Goal: Task Accomplishment & Management: Manage account settings

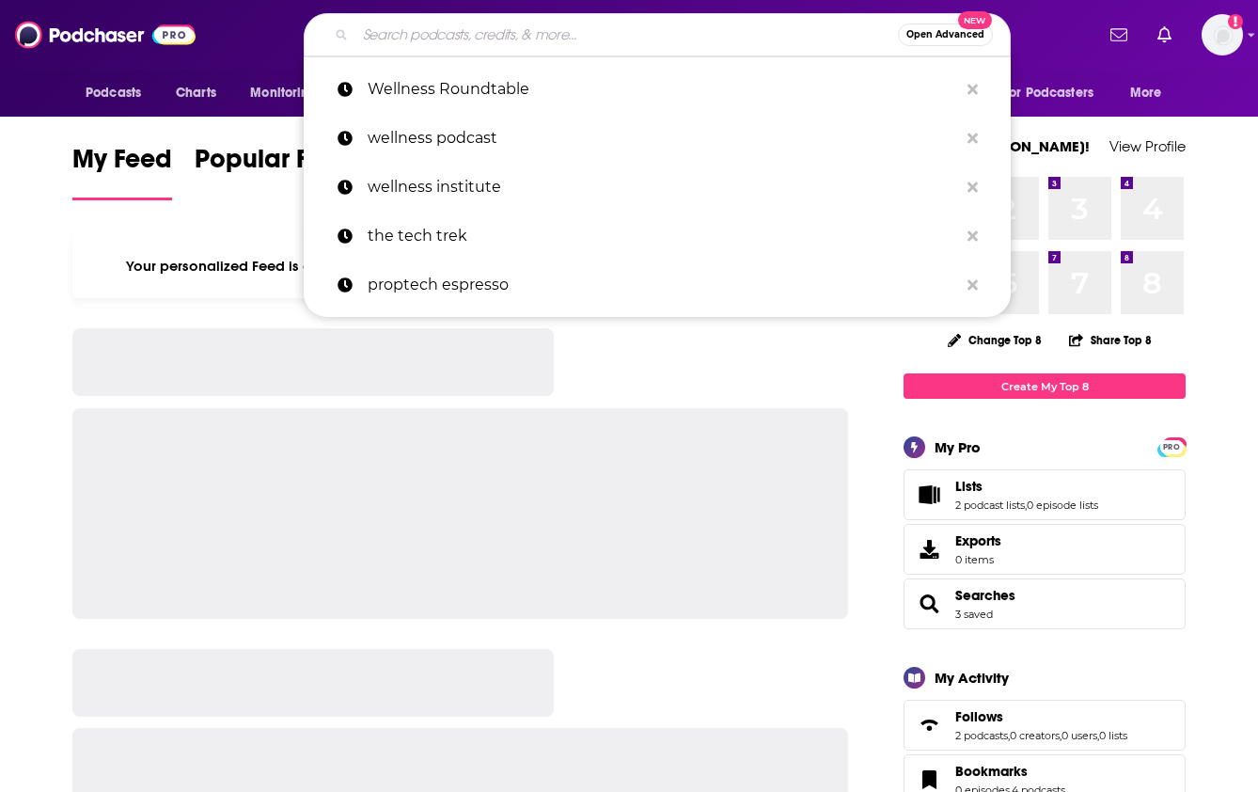
click at [431, 39] on input "Search podcasts, credits, & more..." at bounding box center [626, 35] width 543 height 30
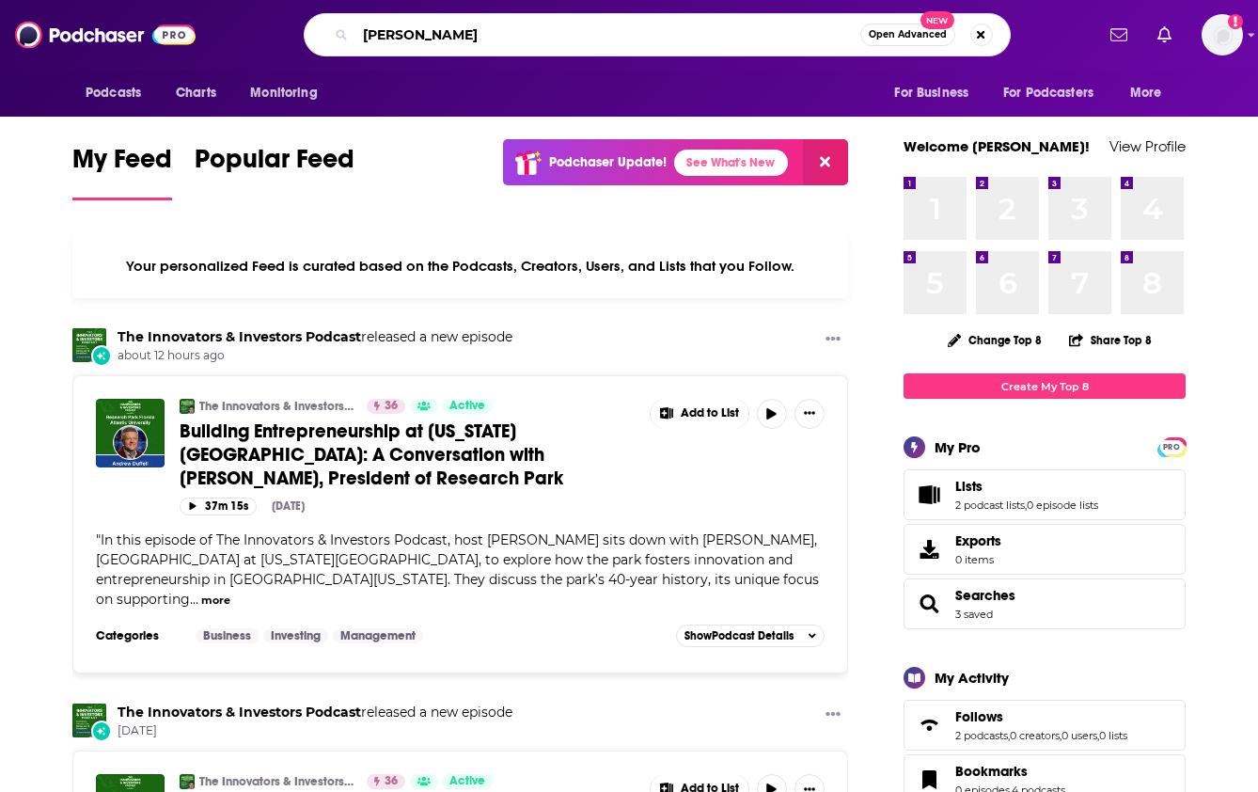
type input "[PERSON_NAME]"
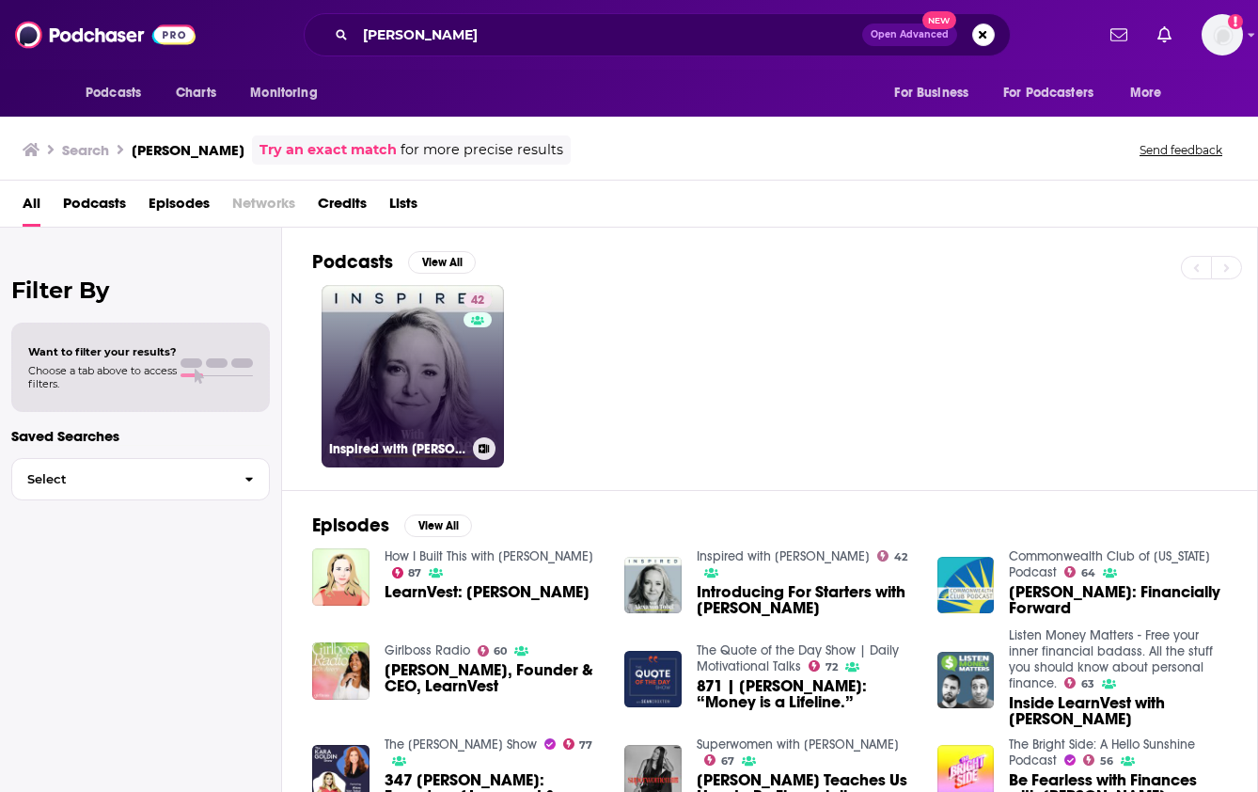
click at [438, 367] on link "42 Inspired with [PERSON_NAME]" at bounding box center [413, 376] width 182 height 182
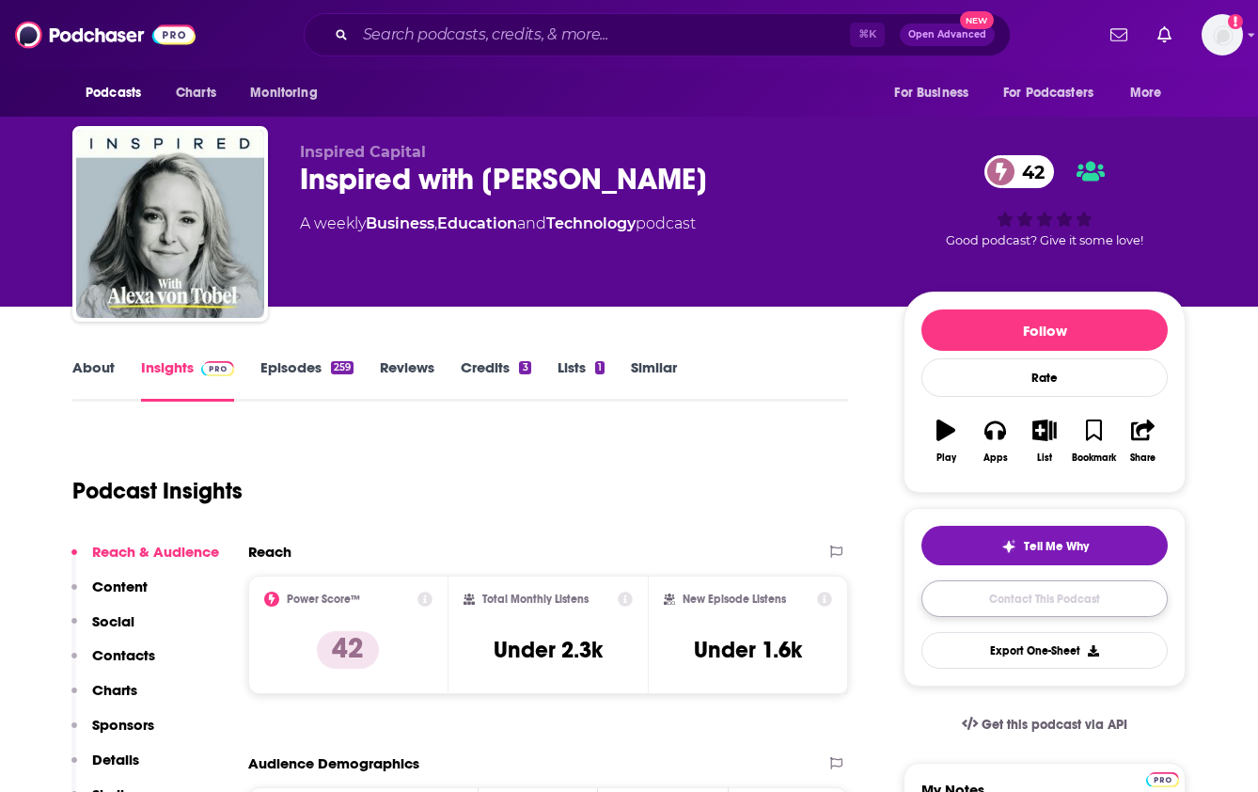
click at [1033, 594] on link "Contact This Podcast" at bounding box center [1044, 598] width 246 height 37
click at [88, 365] on link "About" at bounding box center [93, 379] width 42 height 43
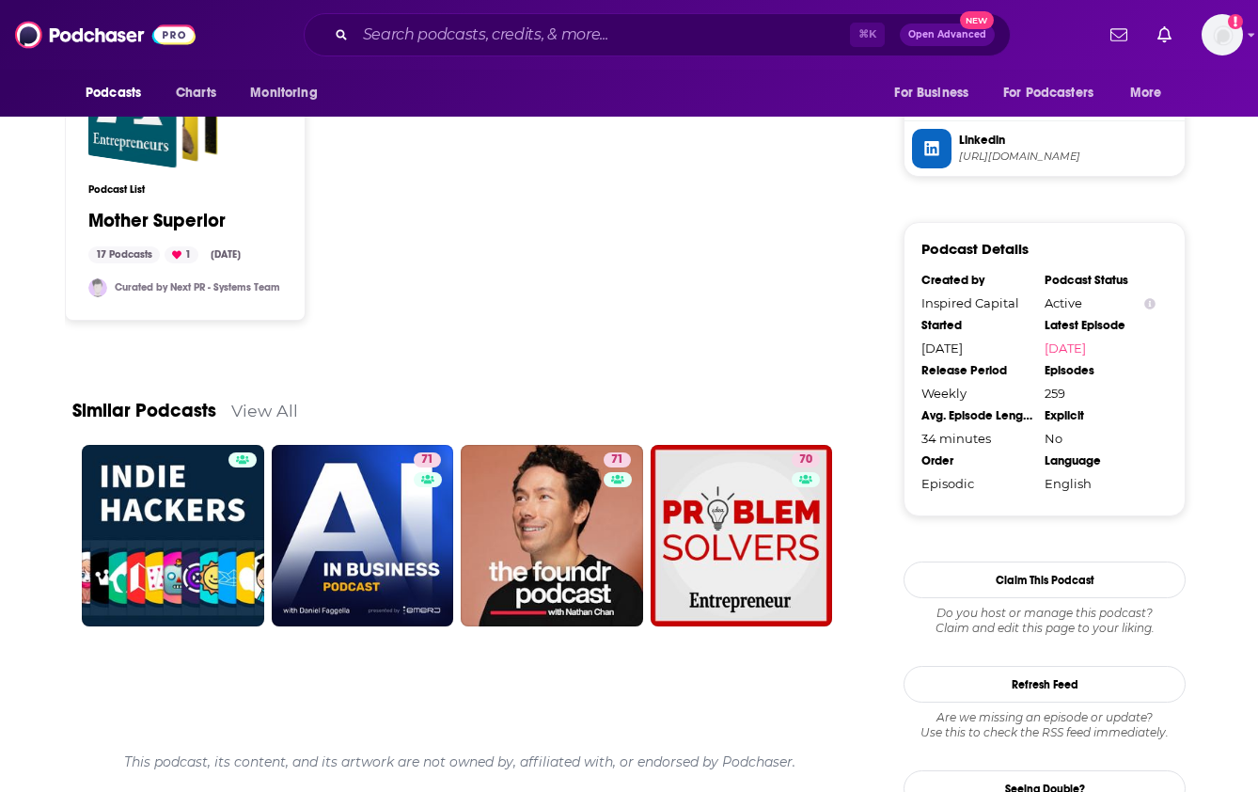
scroll to position [1604, 0]
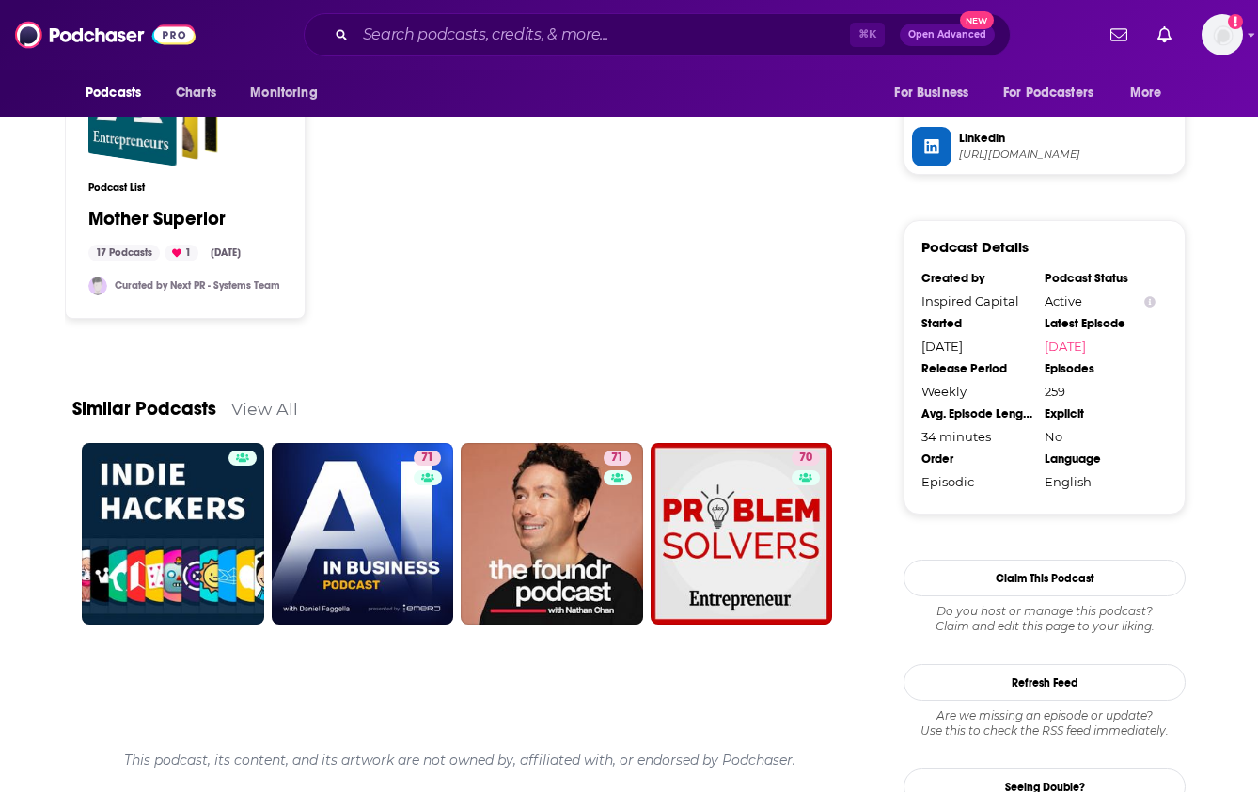
click at [265, 399] on link "View All" at bounding box center [264, 409] width 67 height 20
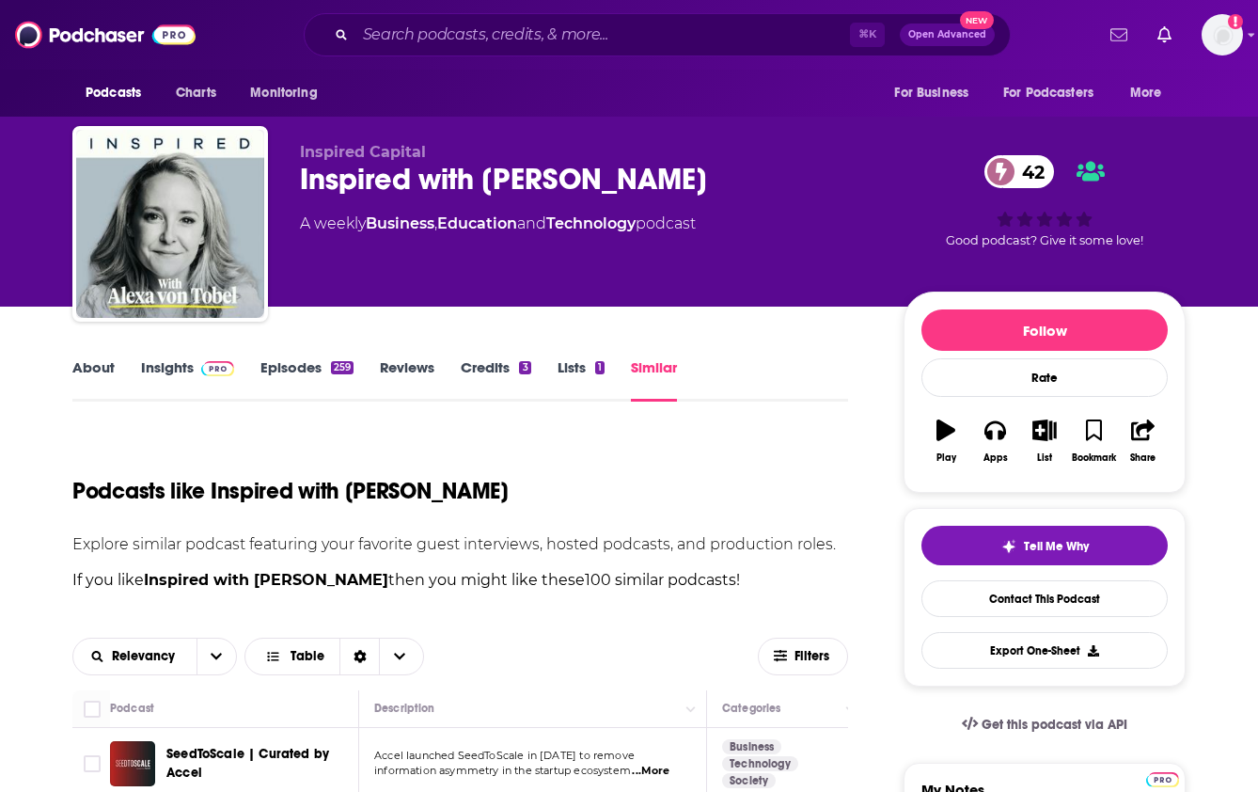
click at [1120, 36] on icon "Show notifications dropdown" at bounding box center [1118, 34] width 17 height 17
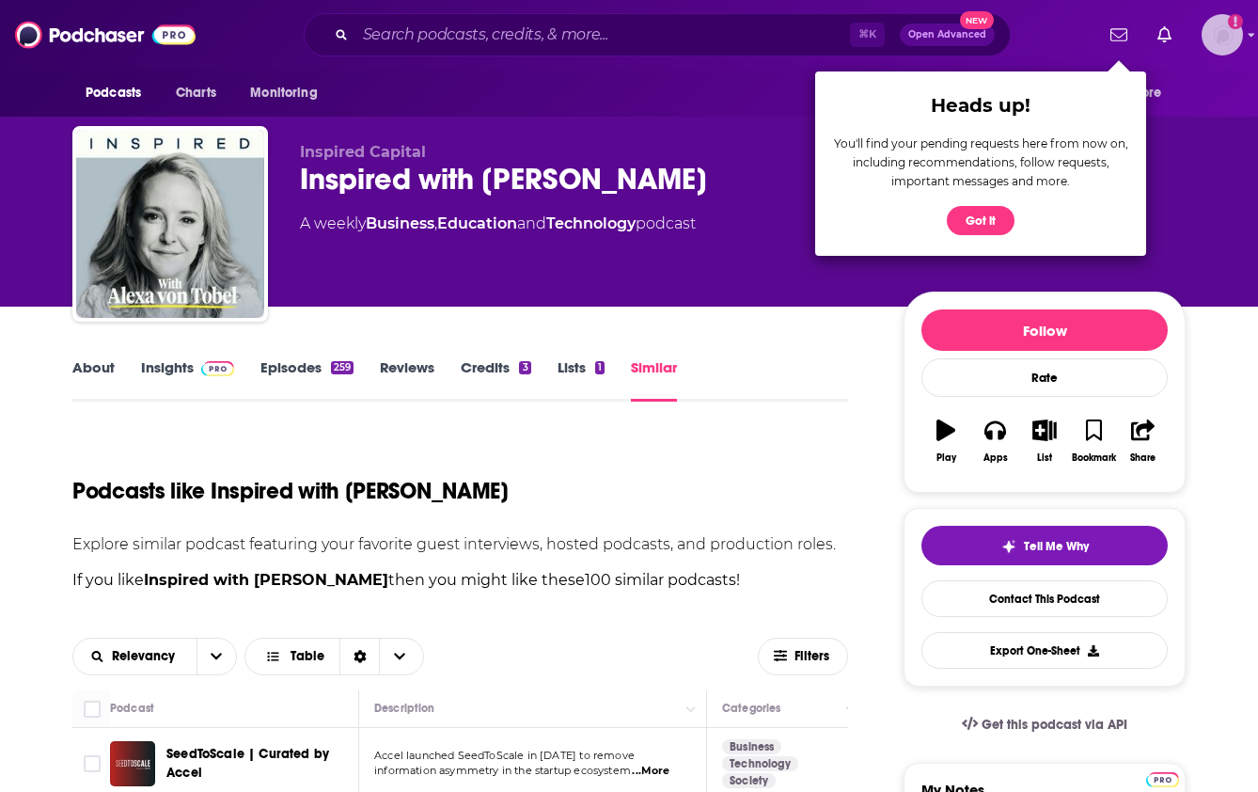
click at [1214, 34] on img "Logged in as M13investing" at bounding box center [1222, 34] width 41 height 41
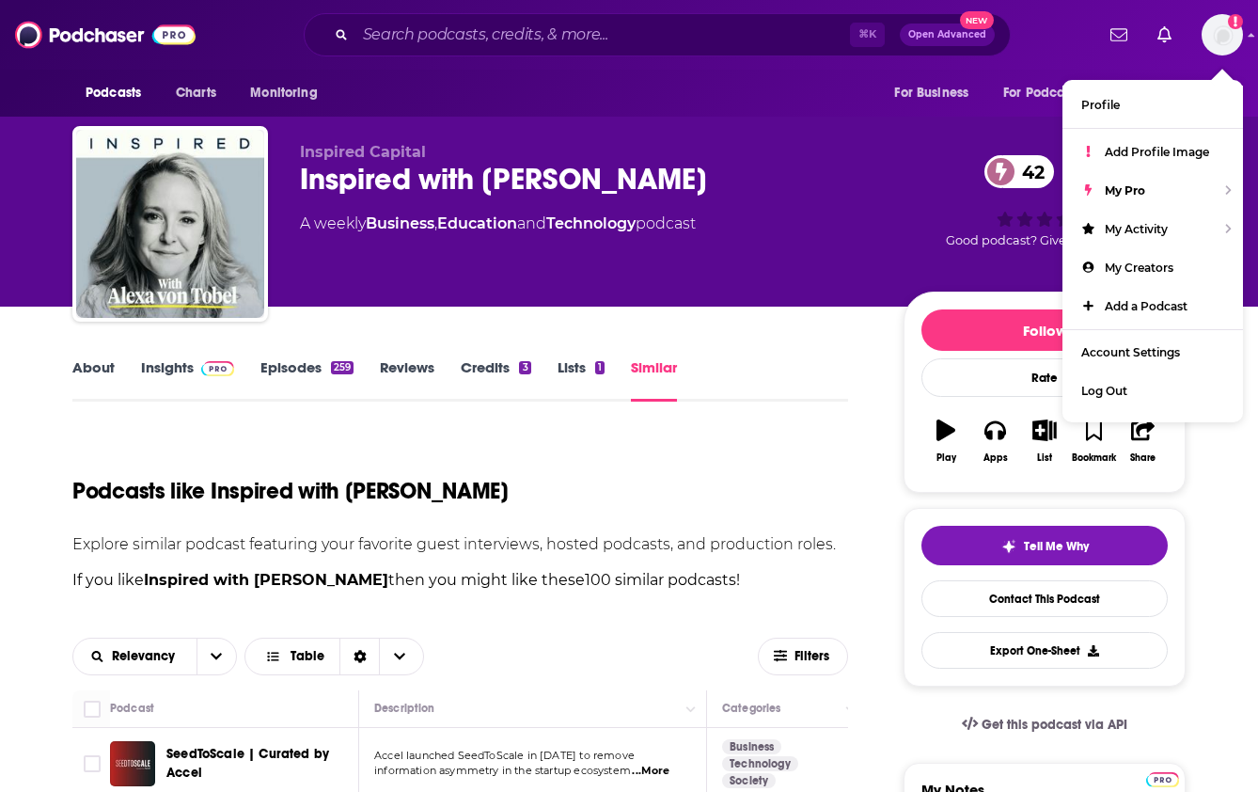
click at [834, 208] on div "Inspired Capital Inspired with [PERSON_NAME] 42 A weekly Business , Education a…" at bounding box center [587, 218] width 574 height 150
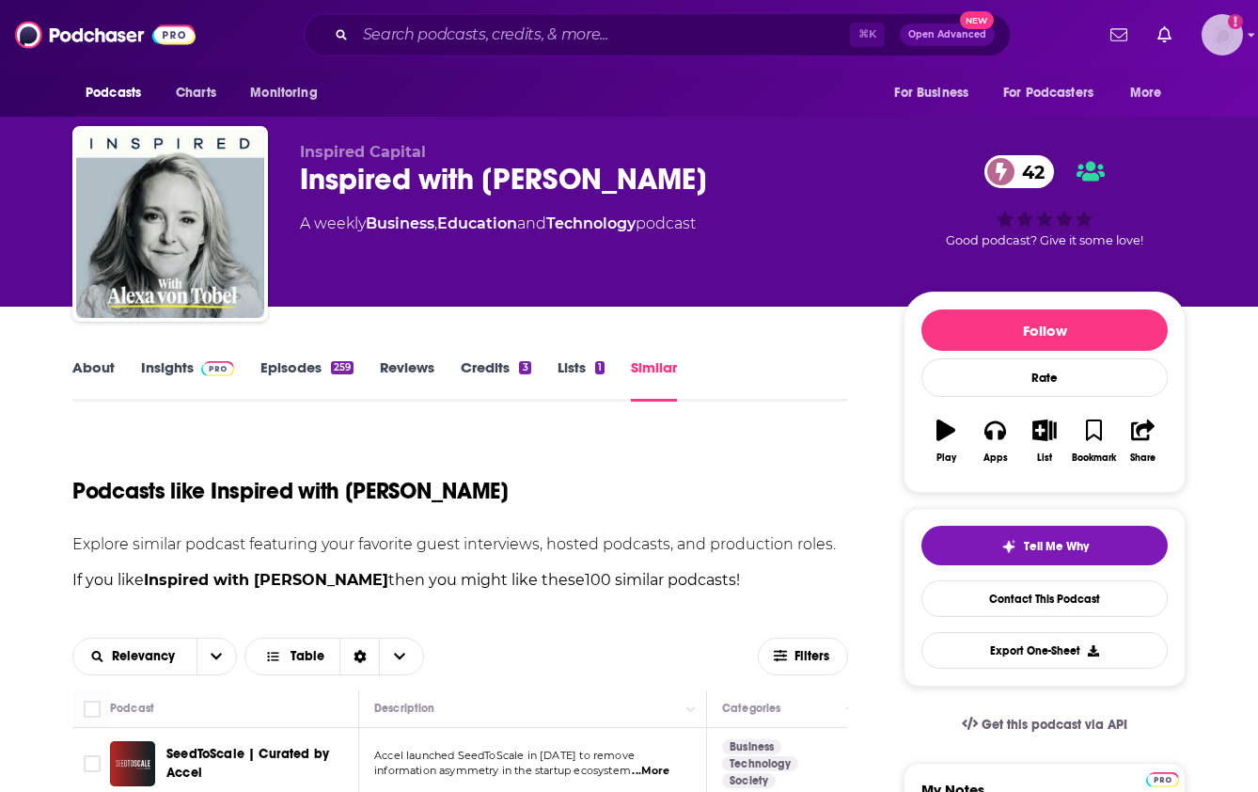
click at [1223, 30] on img "Logged in as M13investing" at bounding box center [1222, 34] width 41 height 41
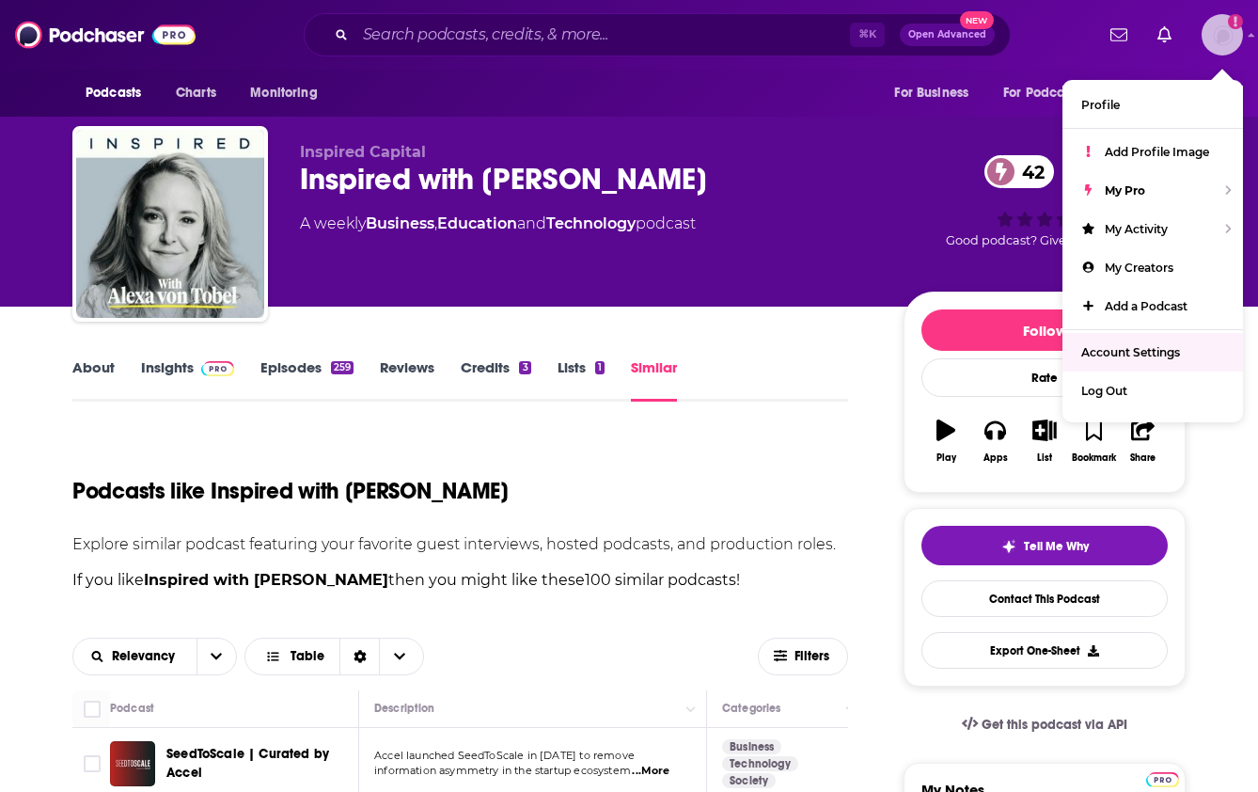
click at [1158, 346] on span "Account Settings" at bounding box center [1130, 352] width 99 height 14
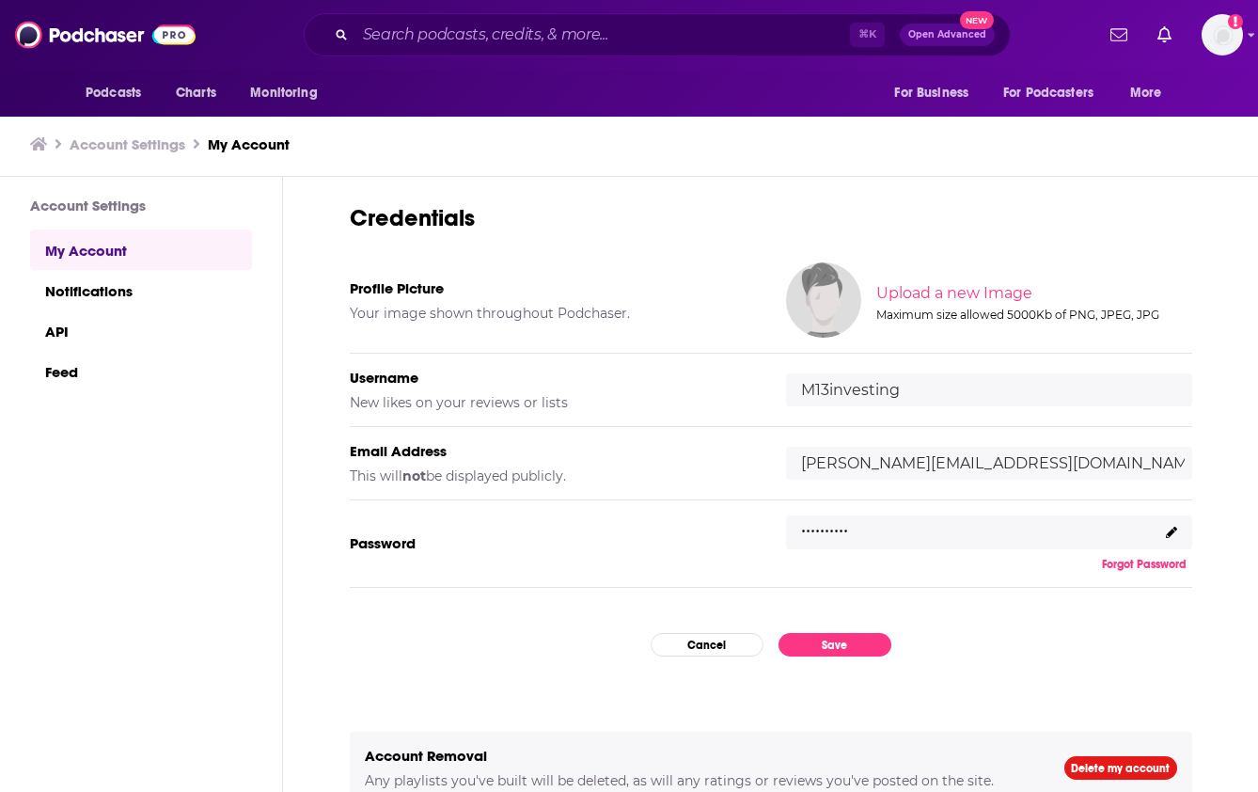
scroll to position [83, 0]
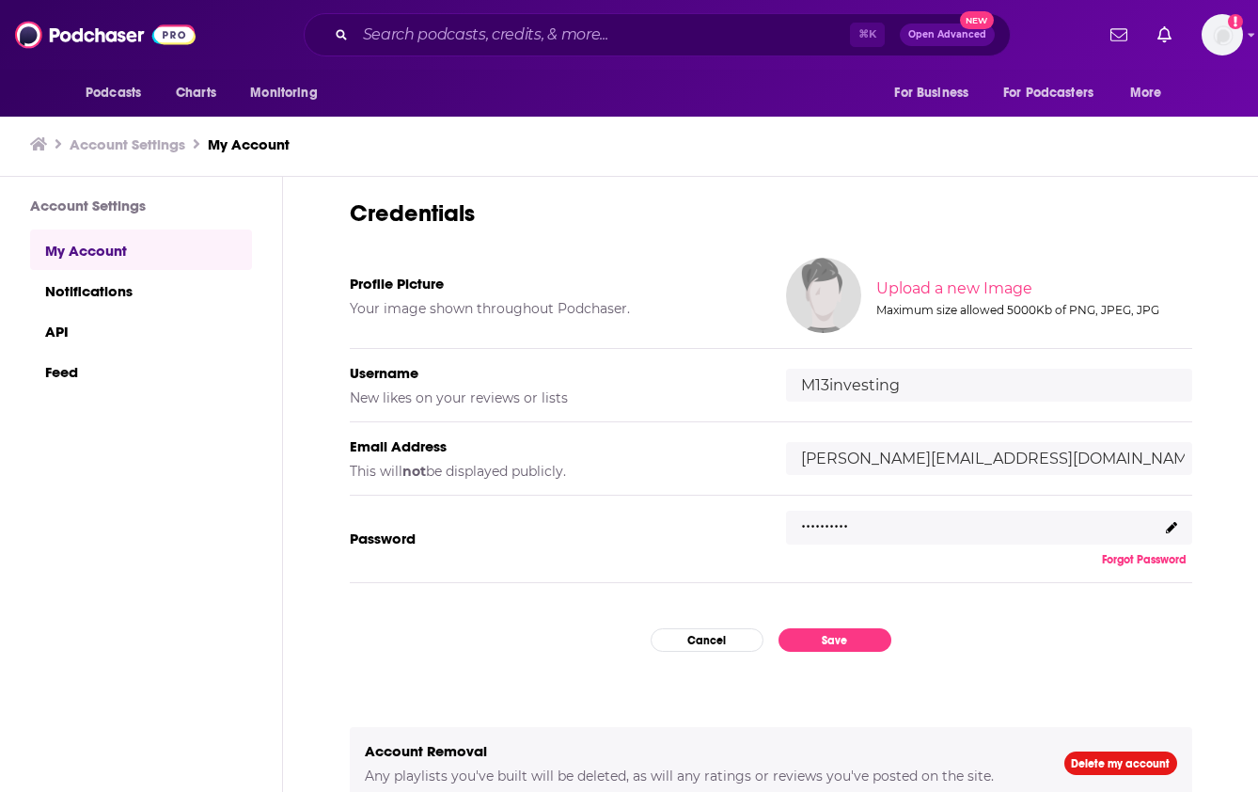
click at [929, 386] on input "M13investing" at bounding box center [989, 385] width 406 height 33
click at [1169, 528] on icon at bounding box center [1171, 527] width 11 height 11
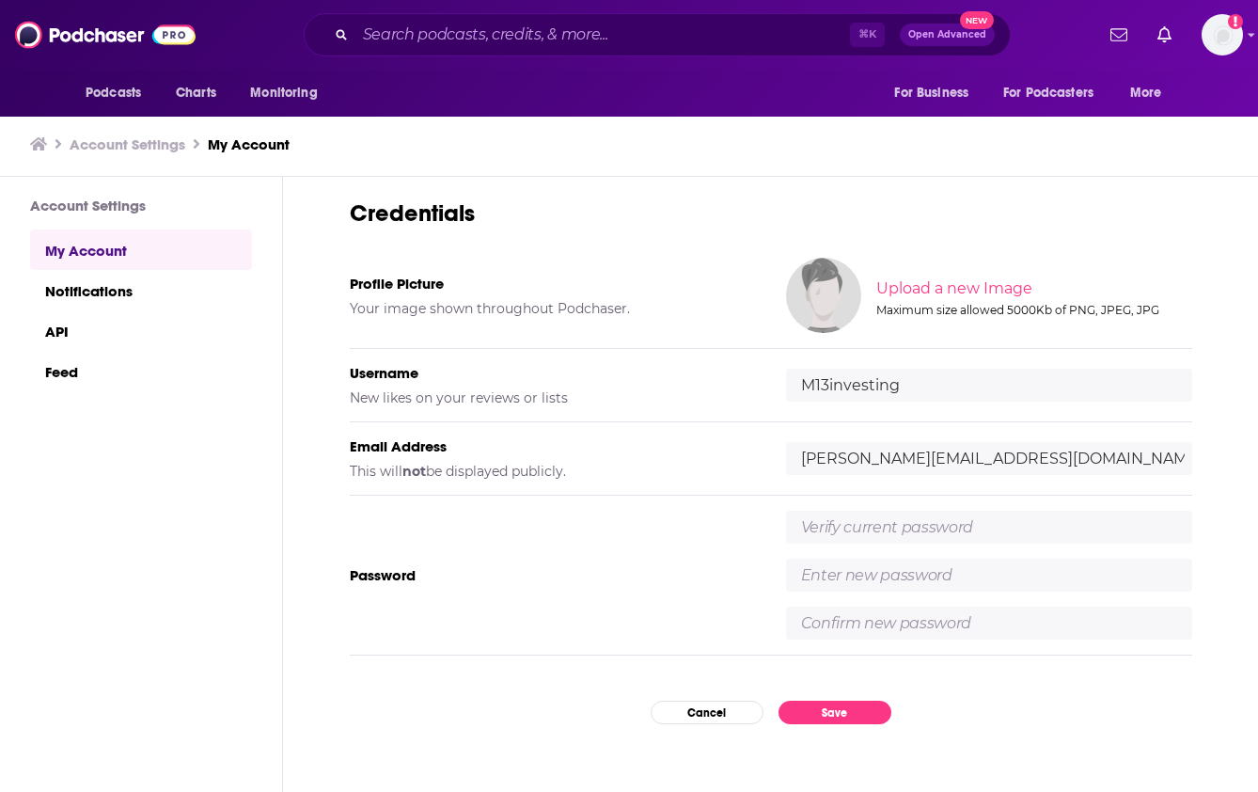
click at [1208, 482] on div "My Account Credentials Profile Picture Your image shown throughout Podchaser. U…" at bounding box center [770, 484] width 975 height 615
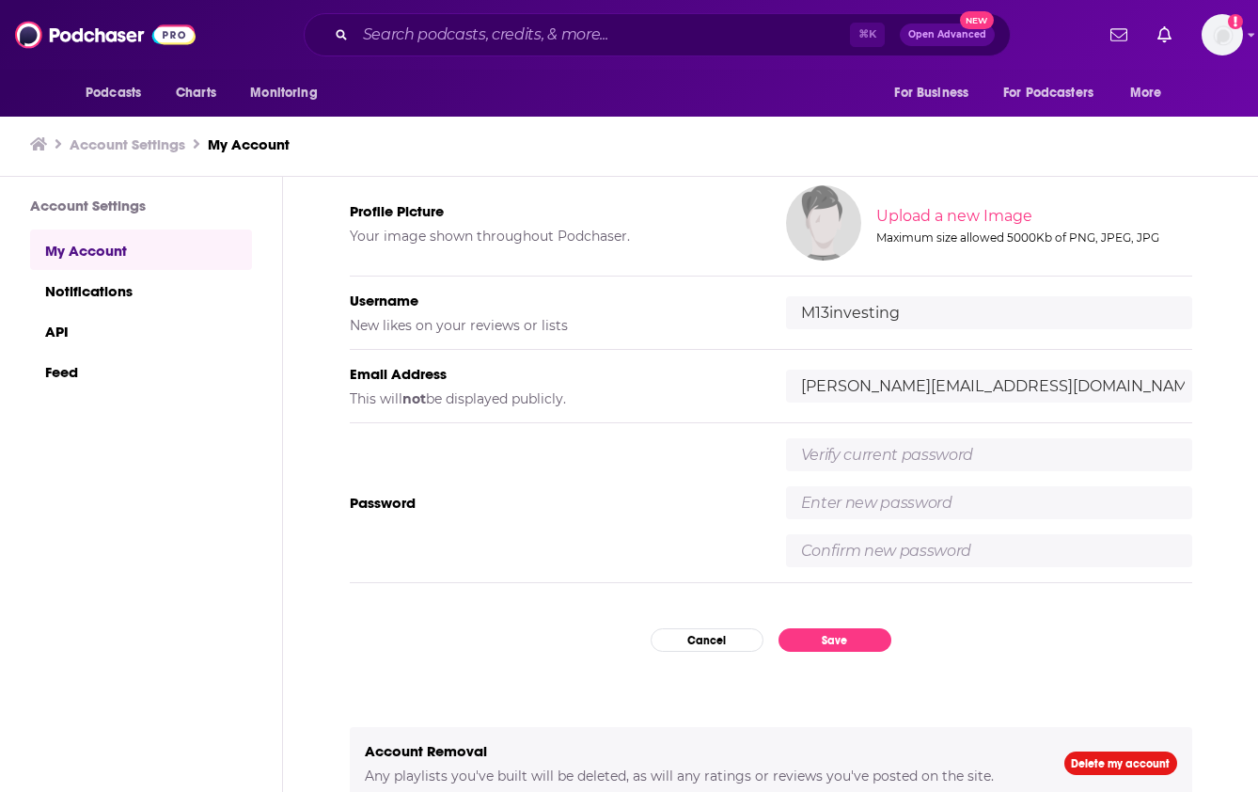
scroll to position [162, 0]
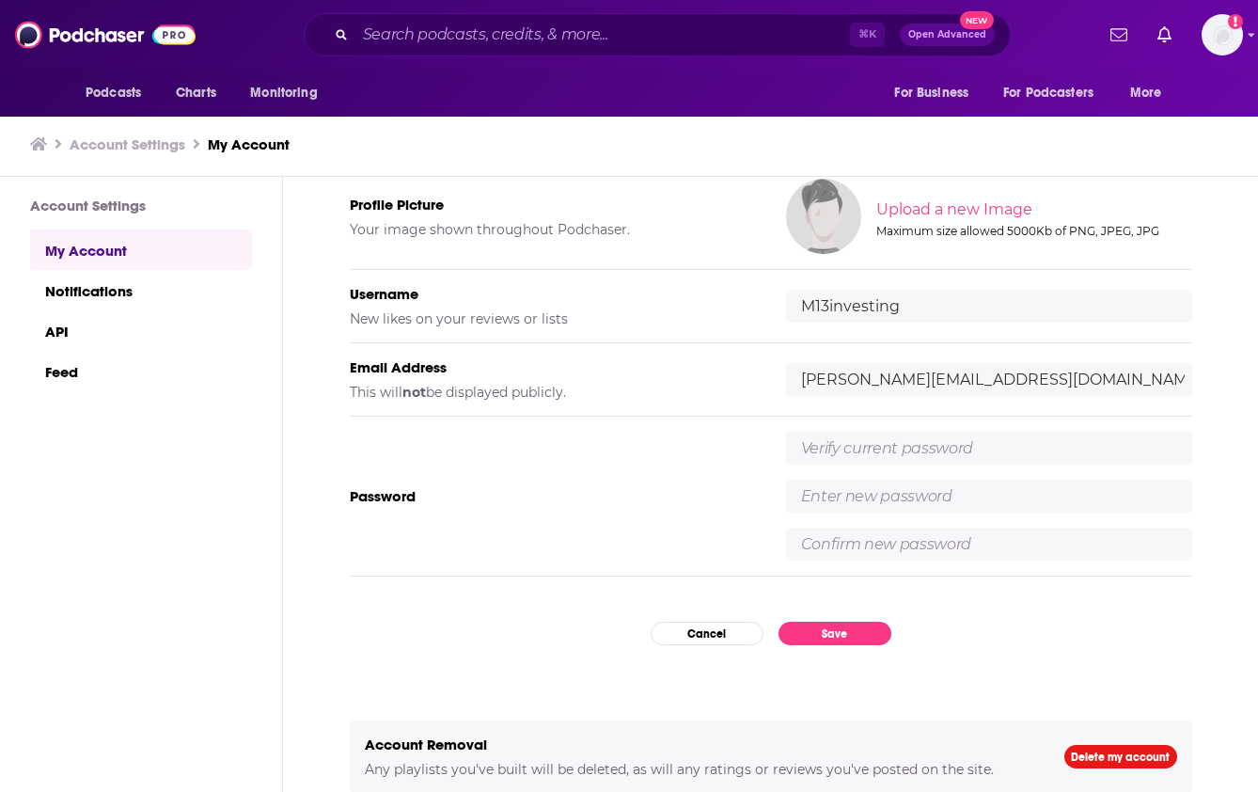
click at [759, 401] on div "Email Address This will not be displayed publicly. [PERSON_NAME][EMAIL_ADDRESS]…" at bounding box center [771, 379] width 843 height 73
click at [687, 465] on div "Password" at bounding box center [771, 497] width 843 height 160
click at [710, 635] on button "Cancel" at bounding box center [707, 634] width 113 height 24
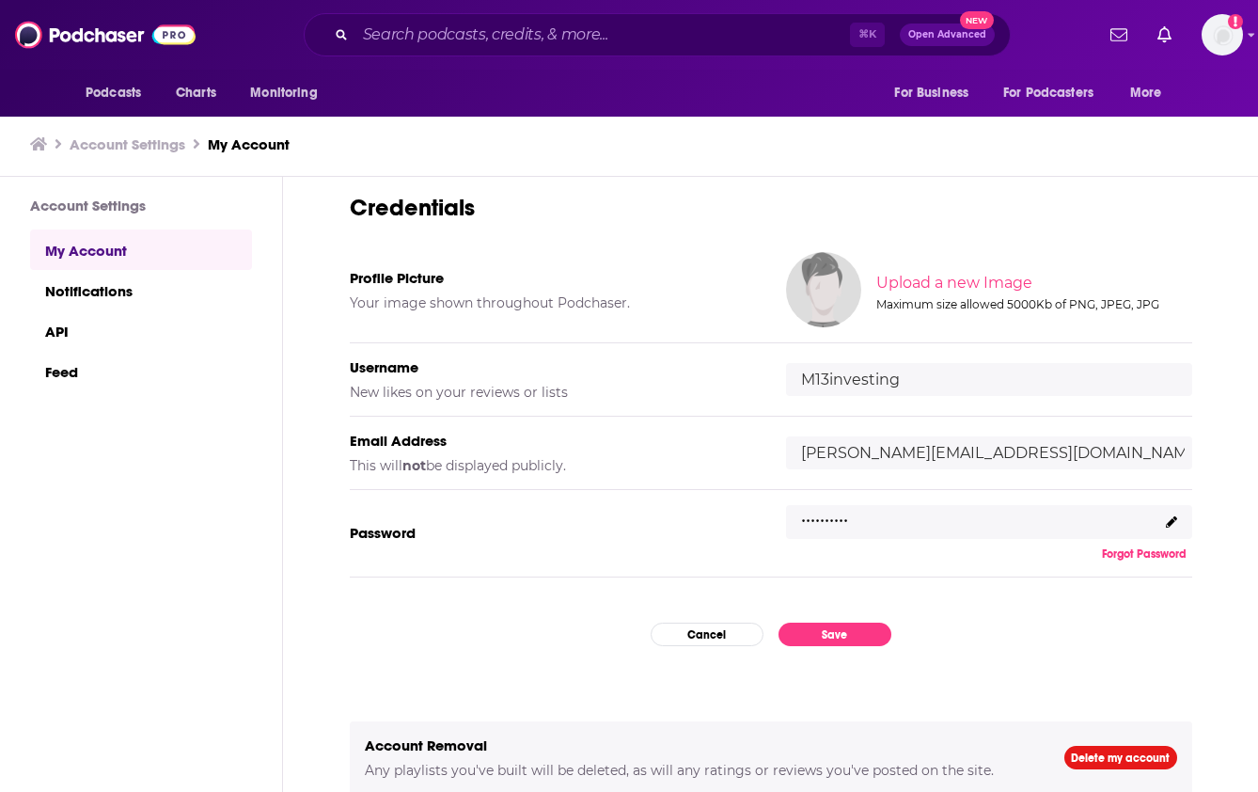
click at [866, 520] on div ".........." at bounding box center [989, 522] width 406 height 34
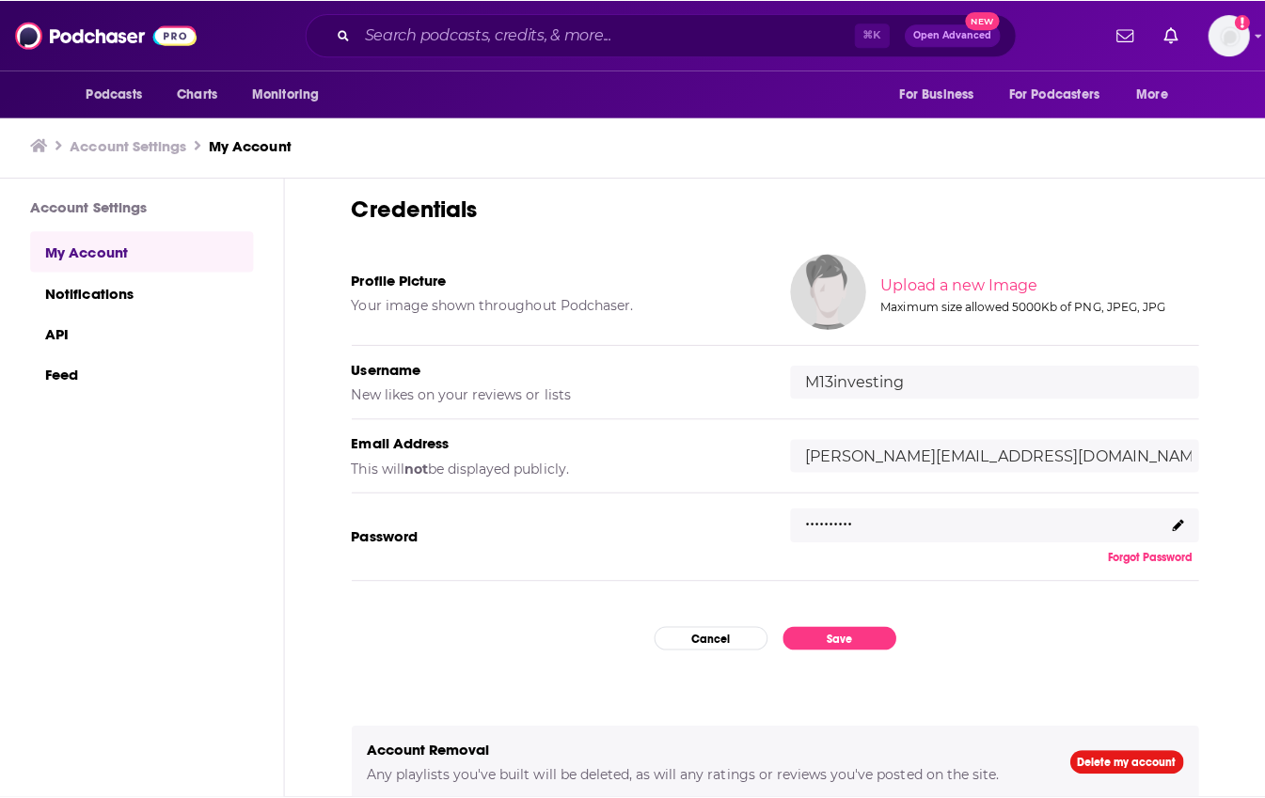
scroll to position [1, 0]
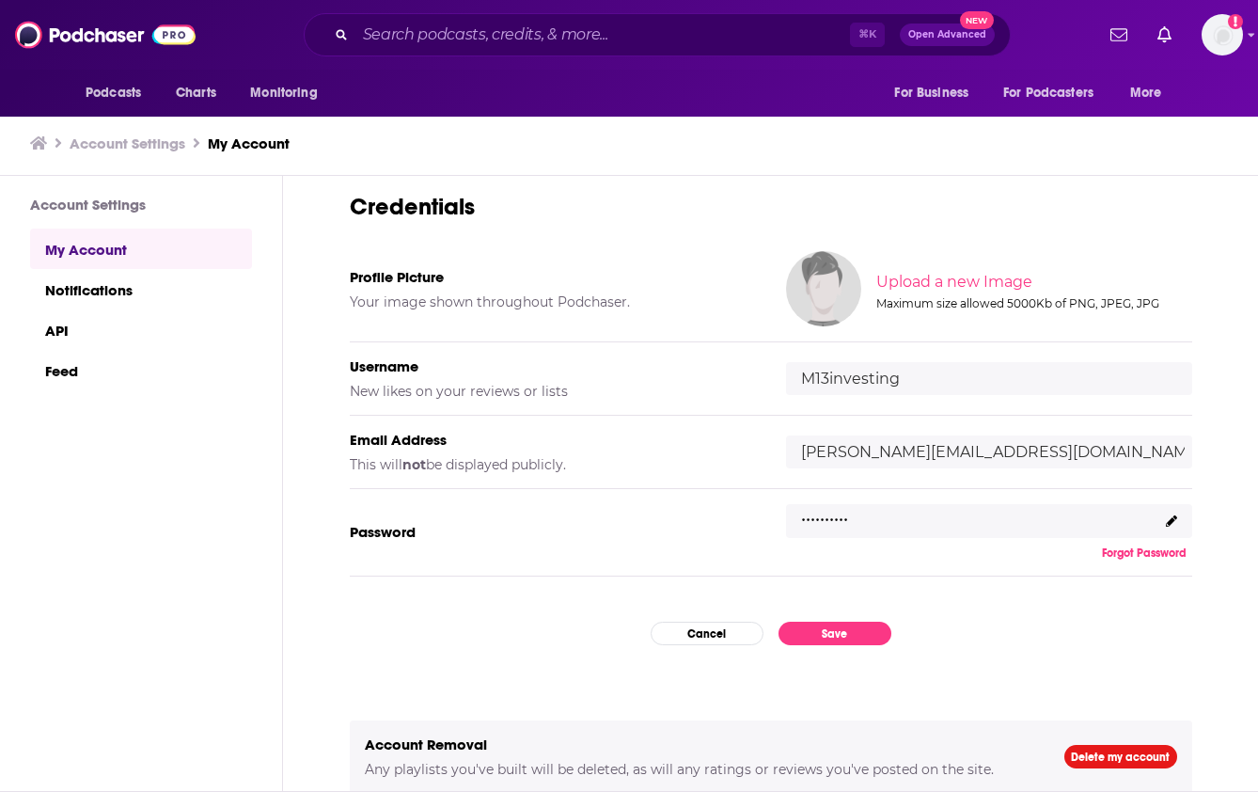
click at [1072, 514] on div ".........." at bounding box center [989, 521] width 406 height 34
click at [913, 508] on div ".........." at bounding box center [989, 521] width 406 height 34
click at [853, 515] on div ".........." at bounding box center [989, 521] width 406 height 34
click at [1123, 550] on button "Forgot Password" at bounding box center [1144, 552] width 96 height 15
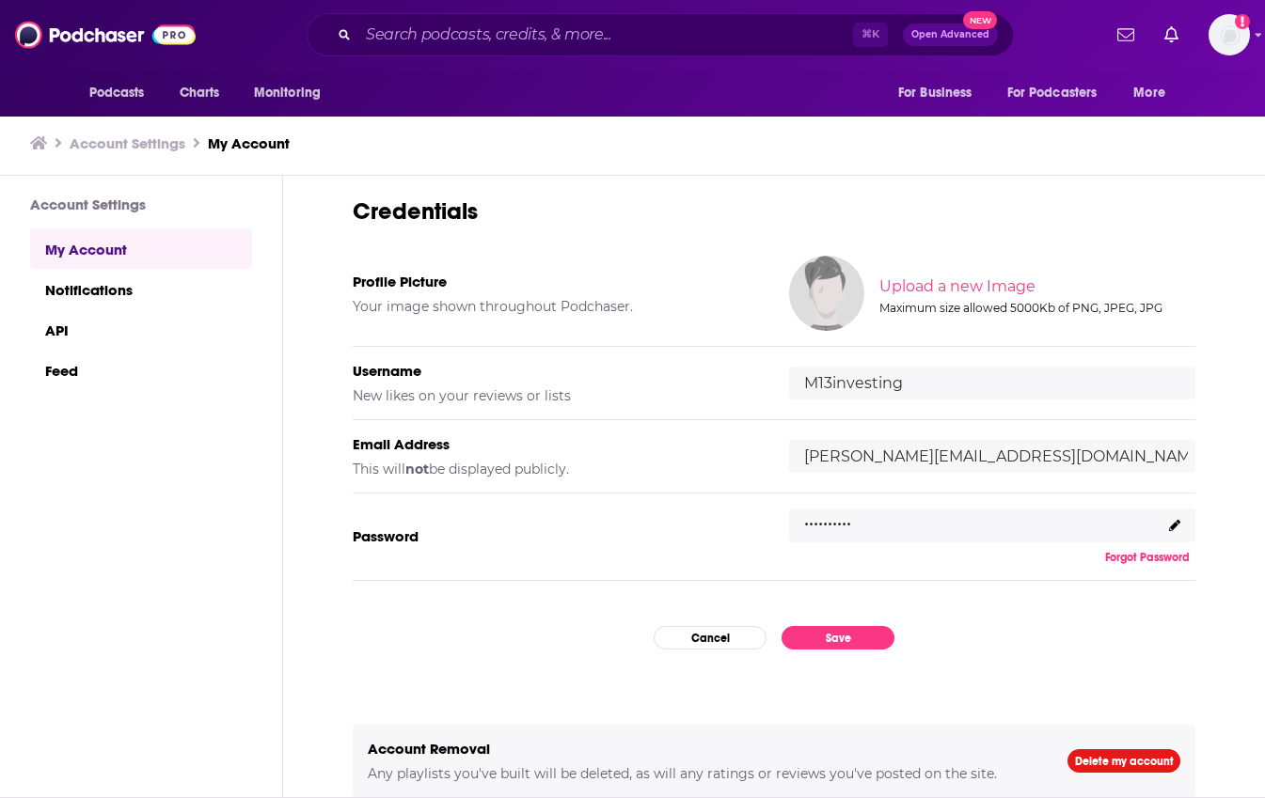
scroll to position [84, 0]
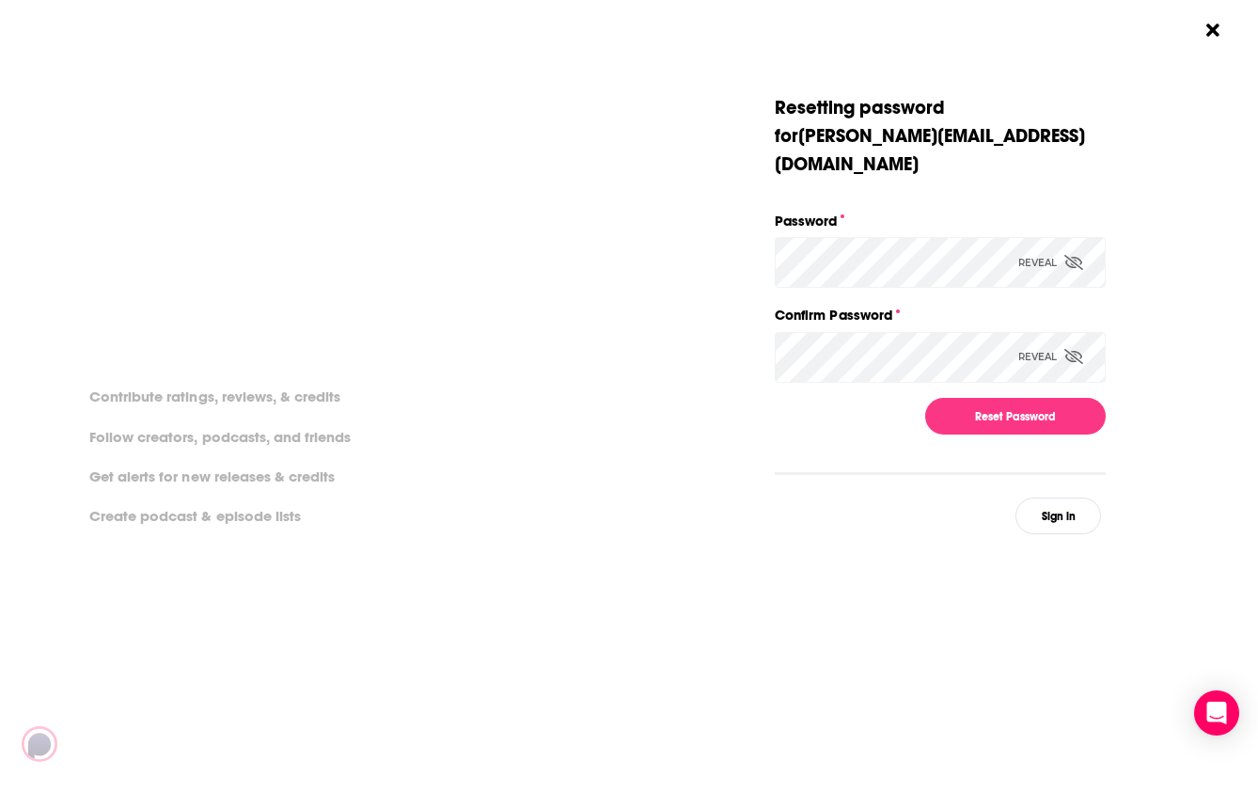
click at [1047, 237] on div "Reveal" at bounding box center [1050, 262] width 65 height 51
click at [1034, 332] on div "Reveal" at bounding box center [1050, 357] width 65 height 51
click at [1014, 398] on button "Reset Password" at bounding box center [1015, 416] width 181 height 37
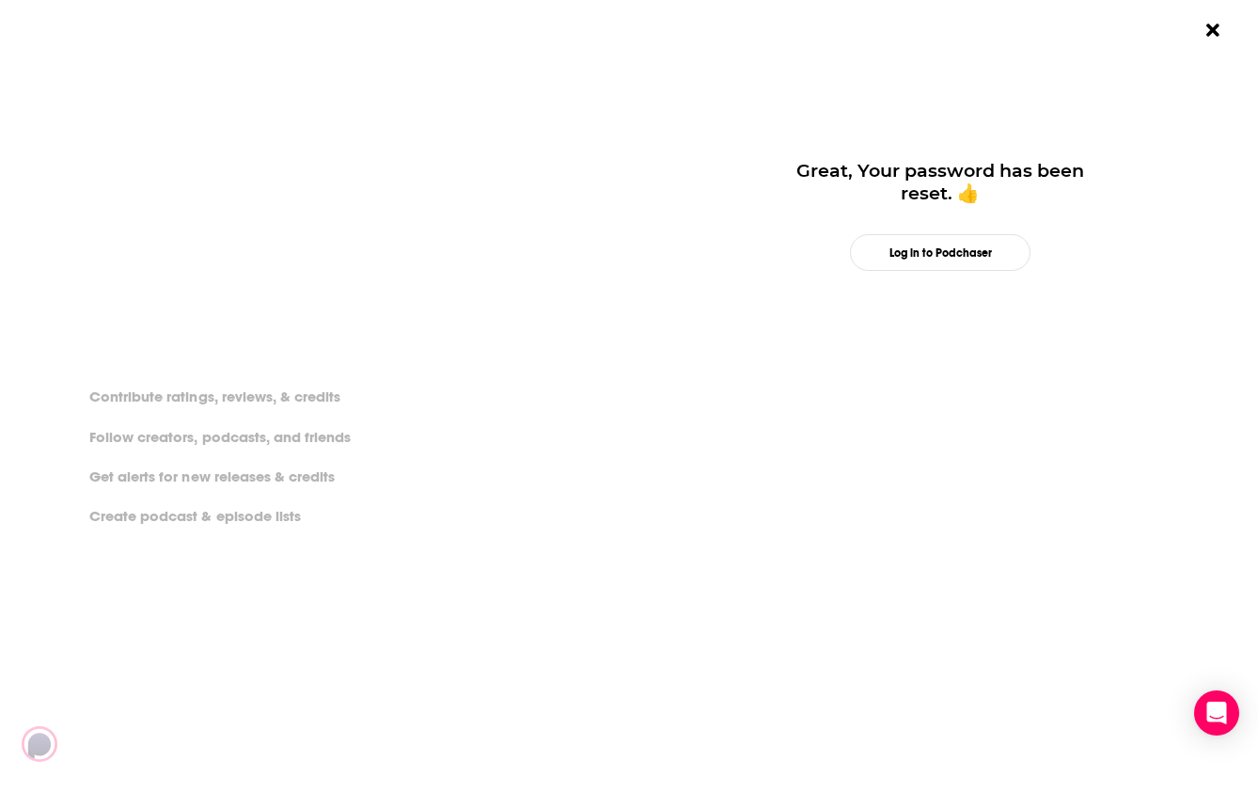
click at [1159, 170] on div "Dialog" at bounding box center [1271, 199] width 331 height 211
click at [935, 249] on button "Log in to Podchaser" at bounding box center [940, 252] width 181 height 37
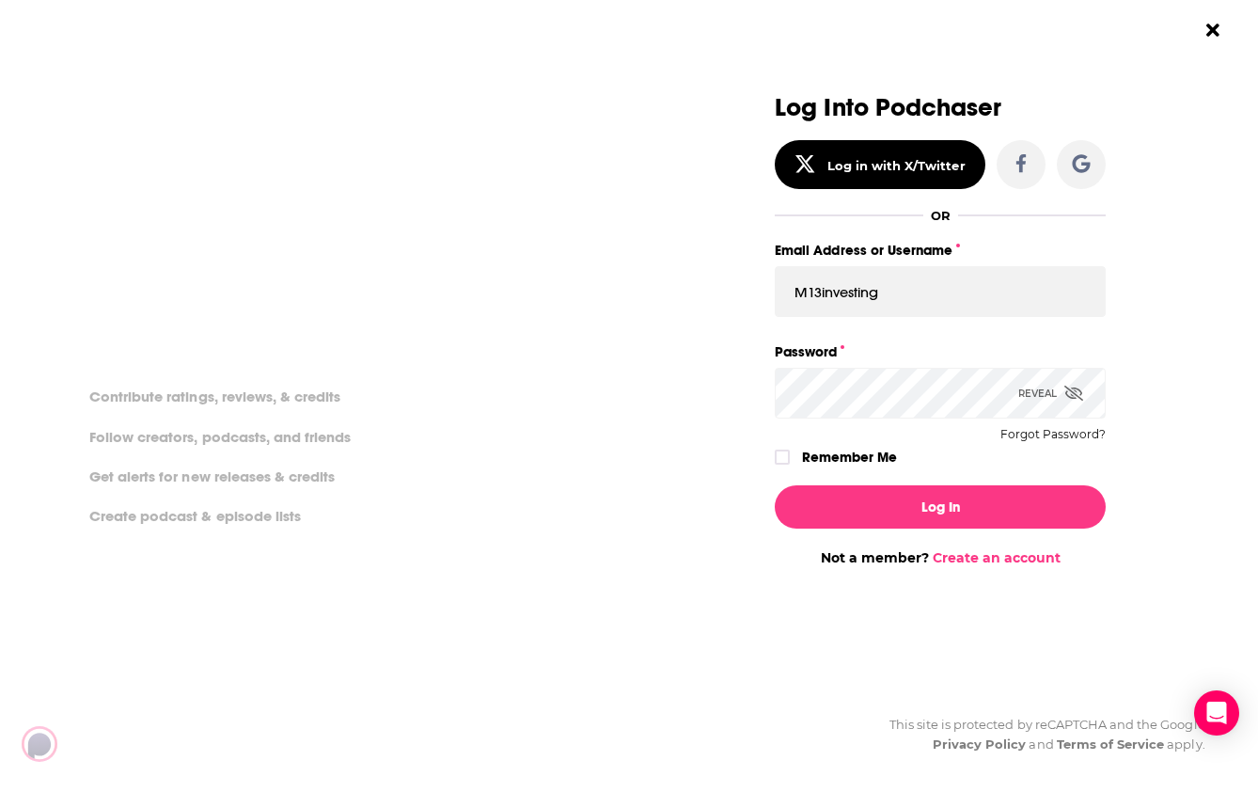
click at [1045, 392] on div "Reveal" at bounding box center [1050, 393] width 65 height 51
click at [786, 455] on icon "Dialog" at bounding box center [782, 457] width 11 height 8
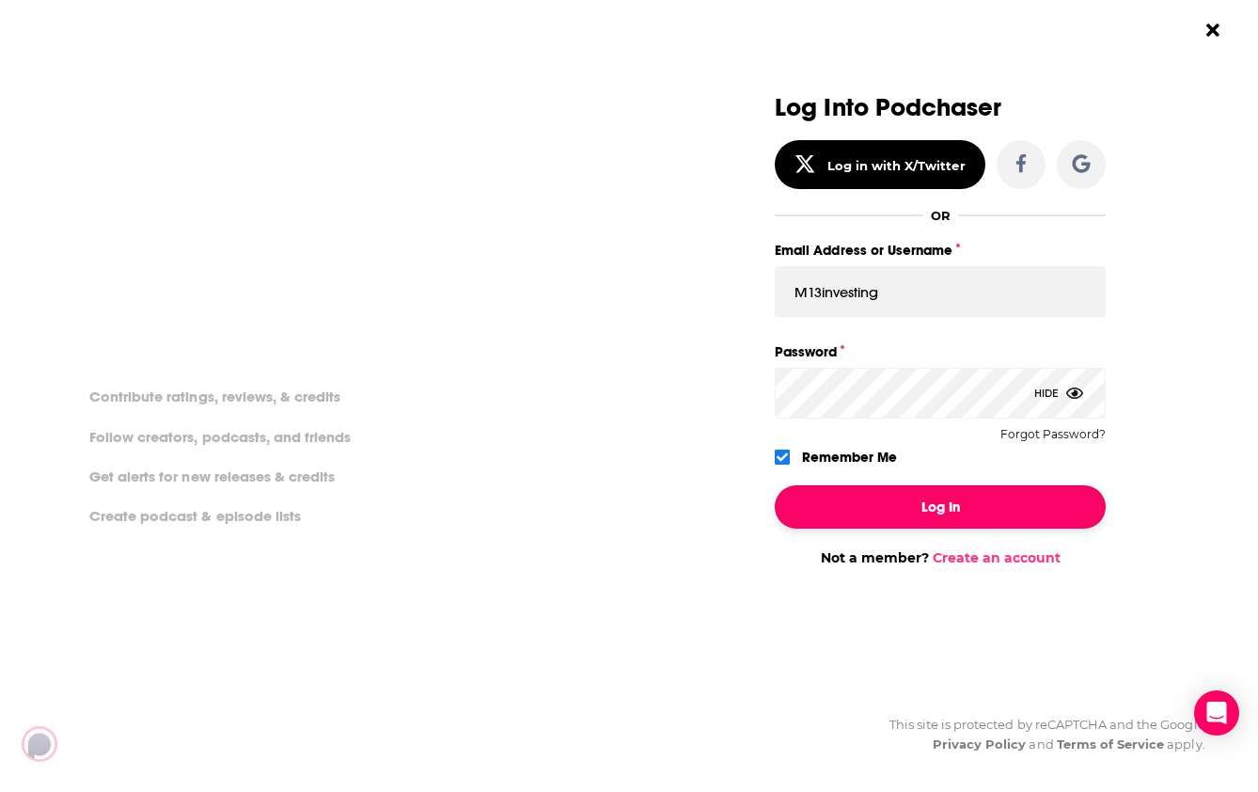
click at [921, 509] on button "Log In" at bounding box center [940, 506] width 331 height 43
